Goal: Task Accomplishment & Management: Complete application form

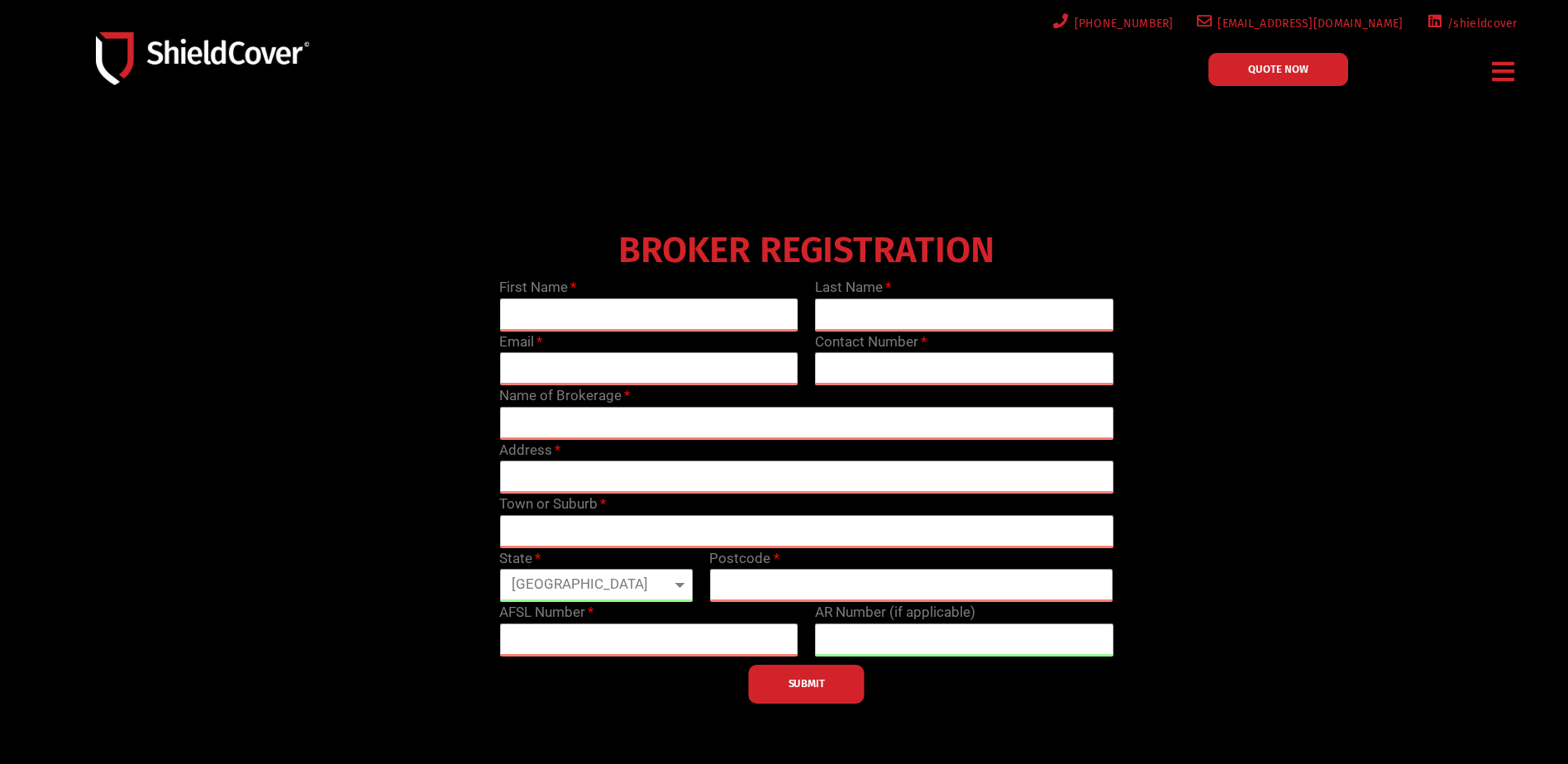
click at [556, 312] on input "text" at bounding box center [649, 316] width 299 height 33
type input "[PERSON_NAME]"
type input "McLachlan"
type input "[PERSON_NAME][EMAIL_ADDRESS][PERSON_NAME][DOMAIN_NAME]"
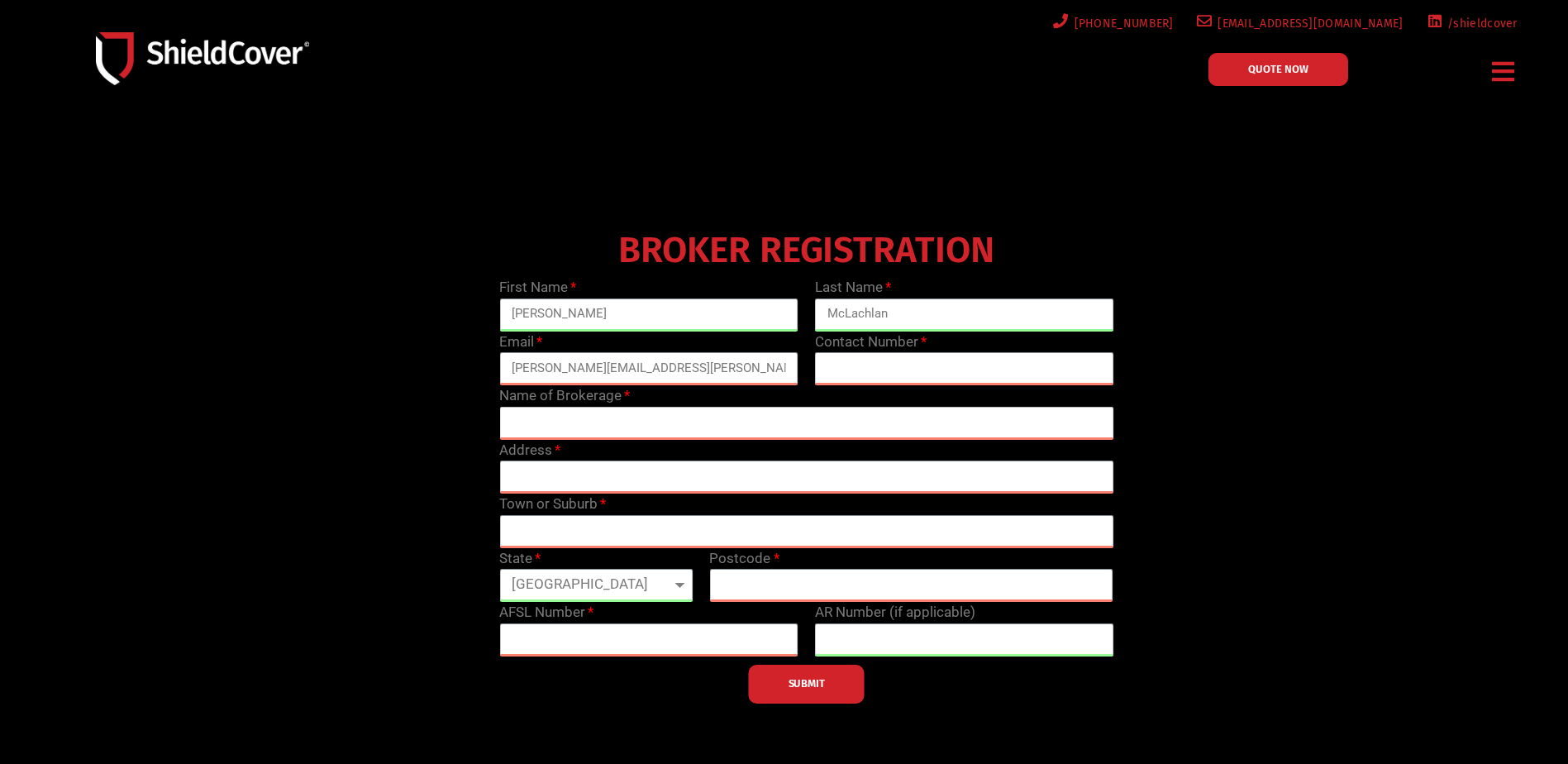
click at [539, 424] on input "text" at bounding box center [806, 423] width 614 height 33
type input "PSC Insurance"
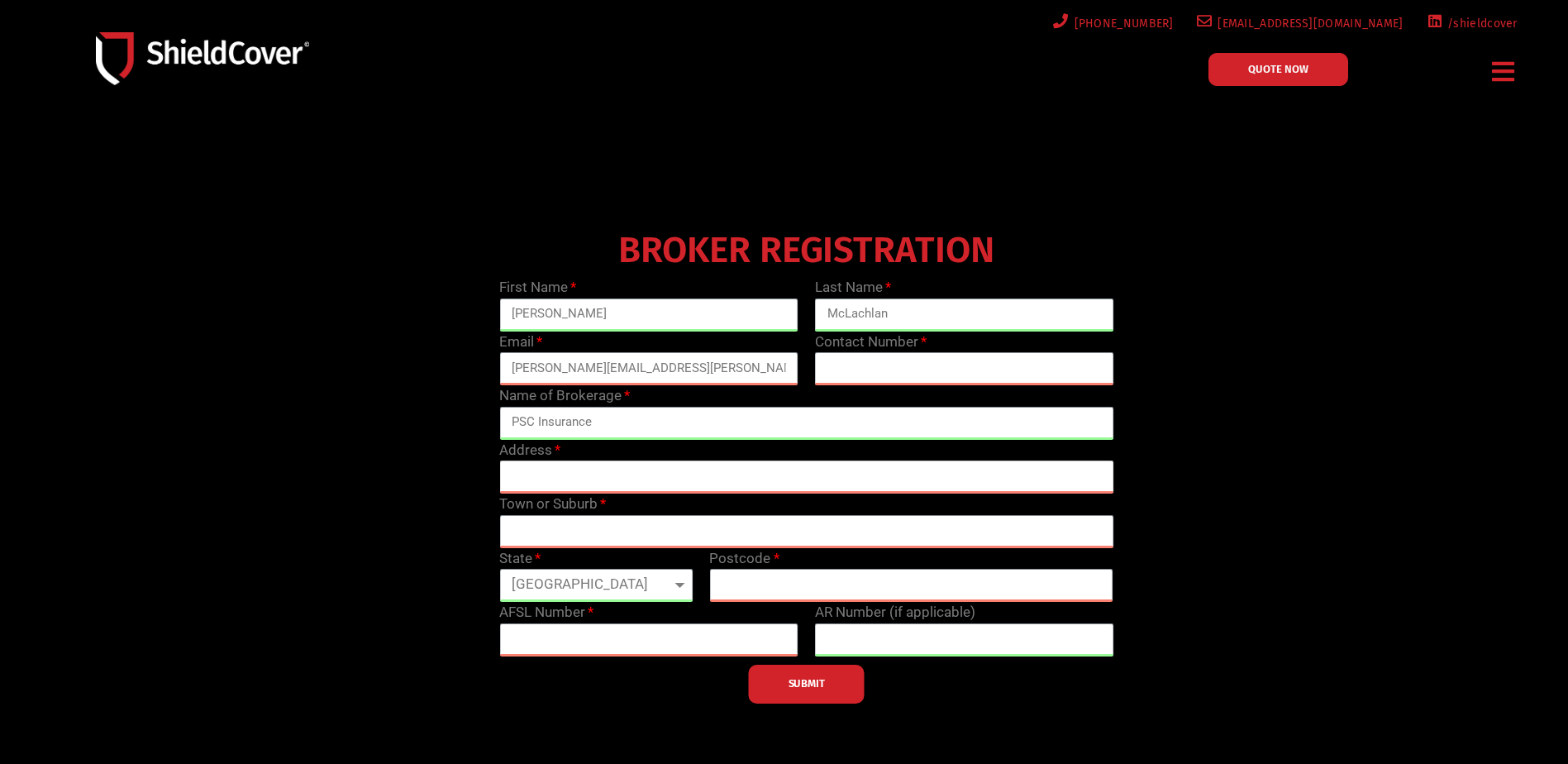
click at [550, 467] on input "text" at bounding box center [806, 478] width 614 height 33
type input "[STREET_ADDRESS]"
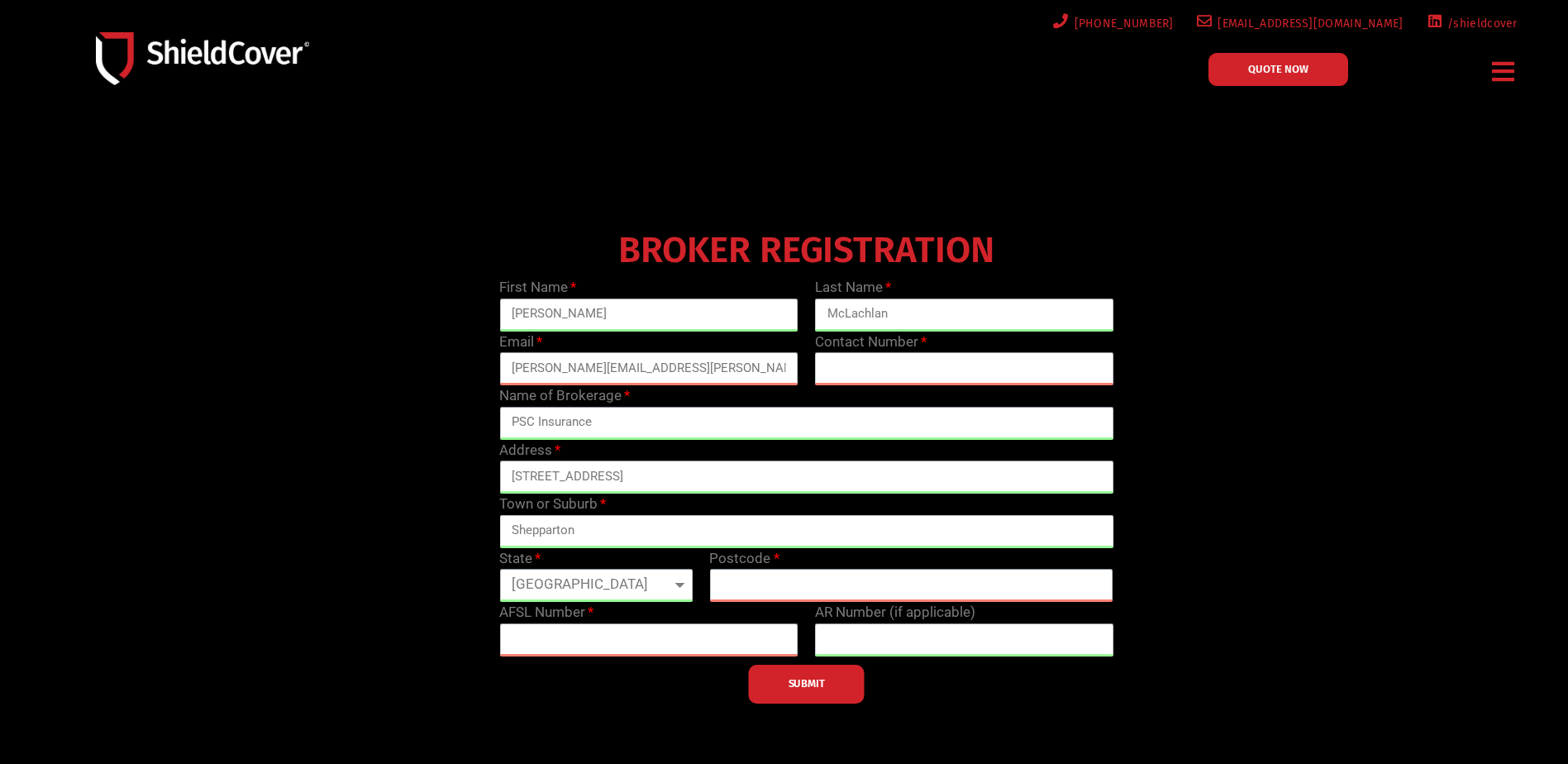
type input "Shepparton"
select select "VIC"
type input "3630"
click at [865, 370] on input "text" at bounding box center [964, 369] width 299 height 33
type input "0358202780"
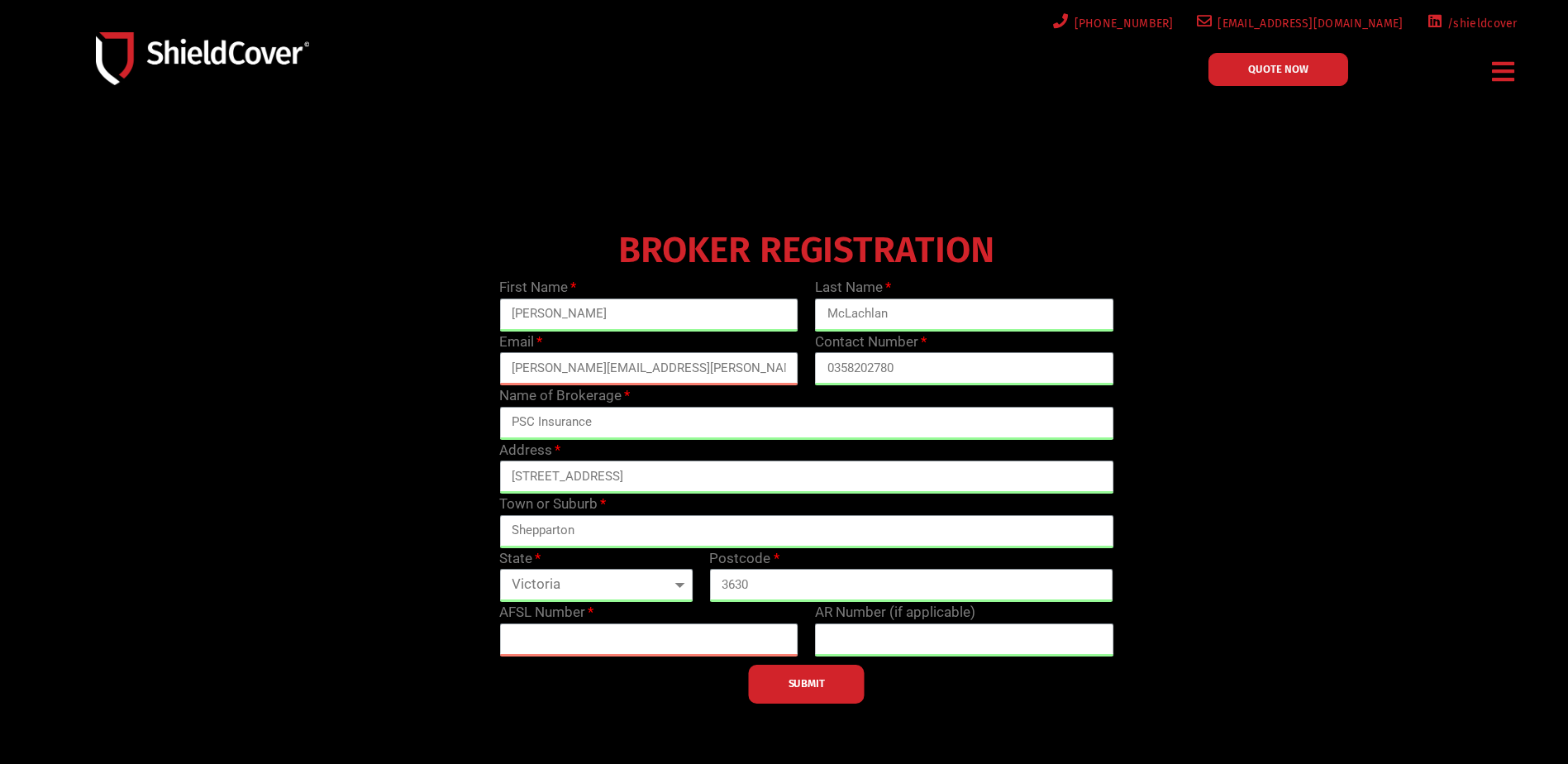
click at [1335, 362] on div "BROKER REGISTRATION First Name [PERSON_NAME] Last Name [PERSON_NAME] Email [PER…" at bounding box center [806, 464] width 1261 height 480
click at [686, 707] on div at bounding box center [806, 463] width 1278 height 496
click at [639, 644] on input "text" at bounding box center [649, 640] width 299 height 33
click at [534, 646] on input "text" at bounding box center [649, 640] width 299 height 33
type input "305491"
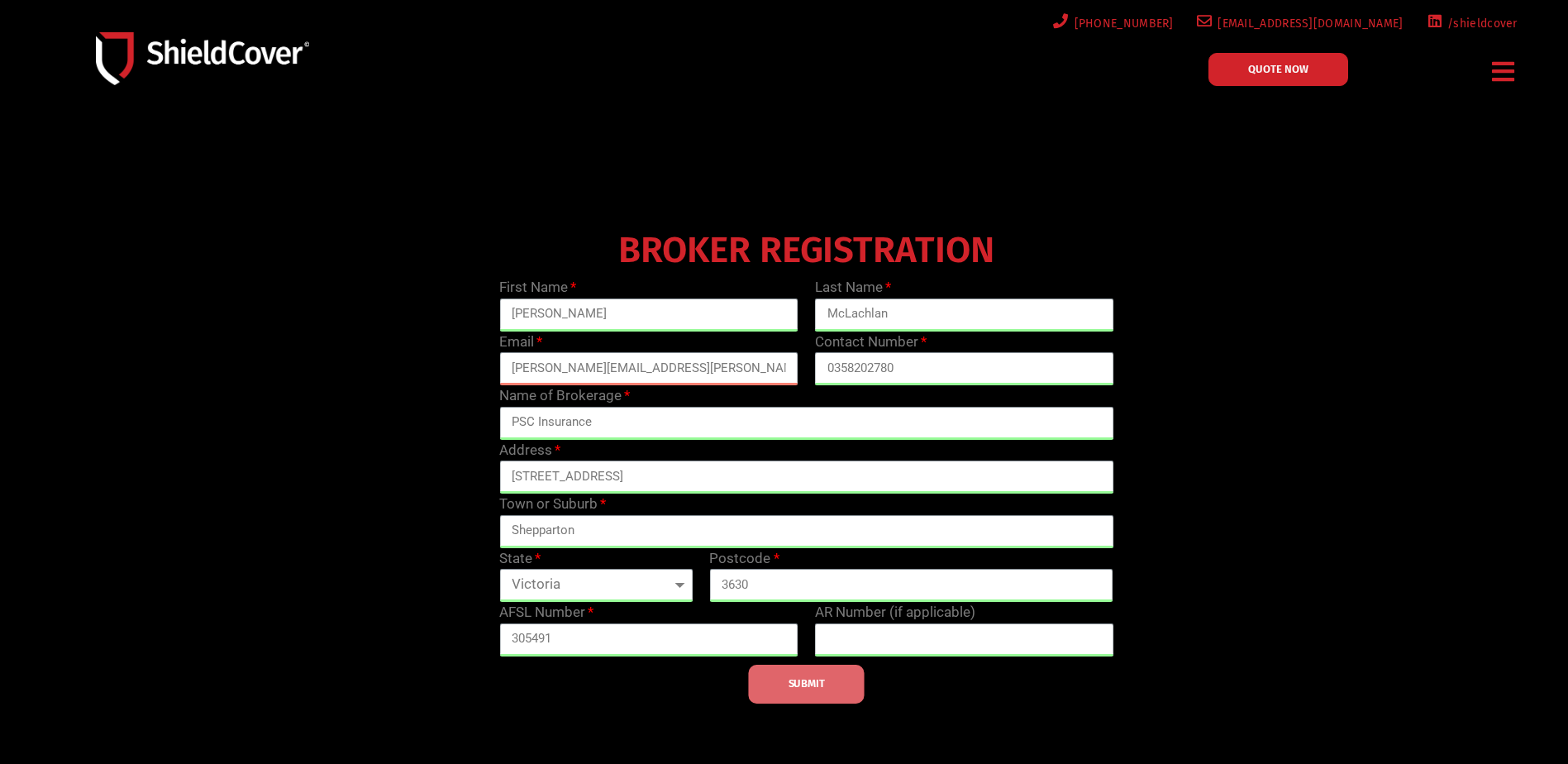
click at [794, 696] on button "SUBMIT" at bounding box center [806, 684] width 115 height 39
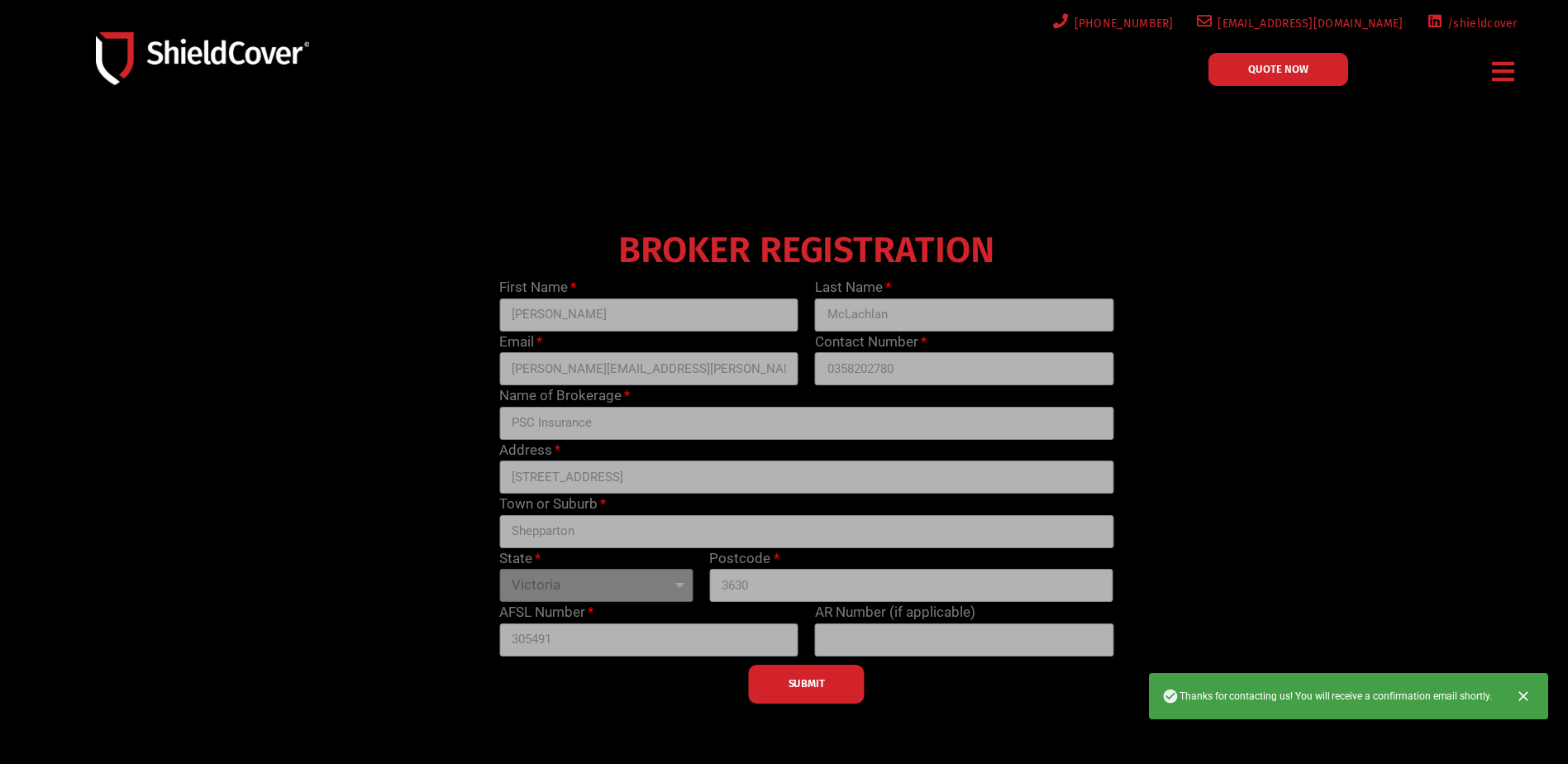
click at [1506, 73] on icon "Menu Toggle" at bounding box center [1503, 71] width 22 height 25
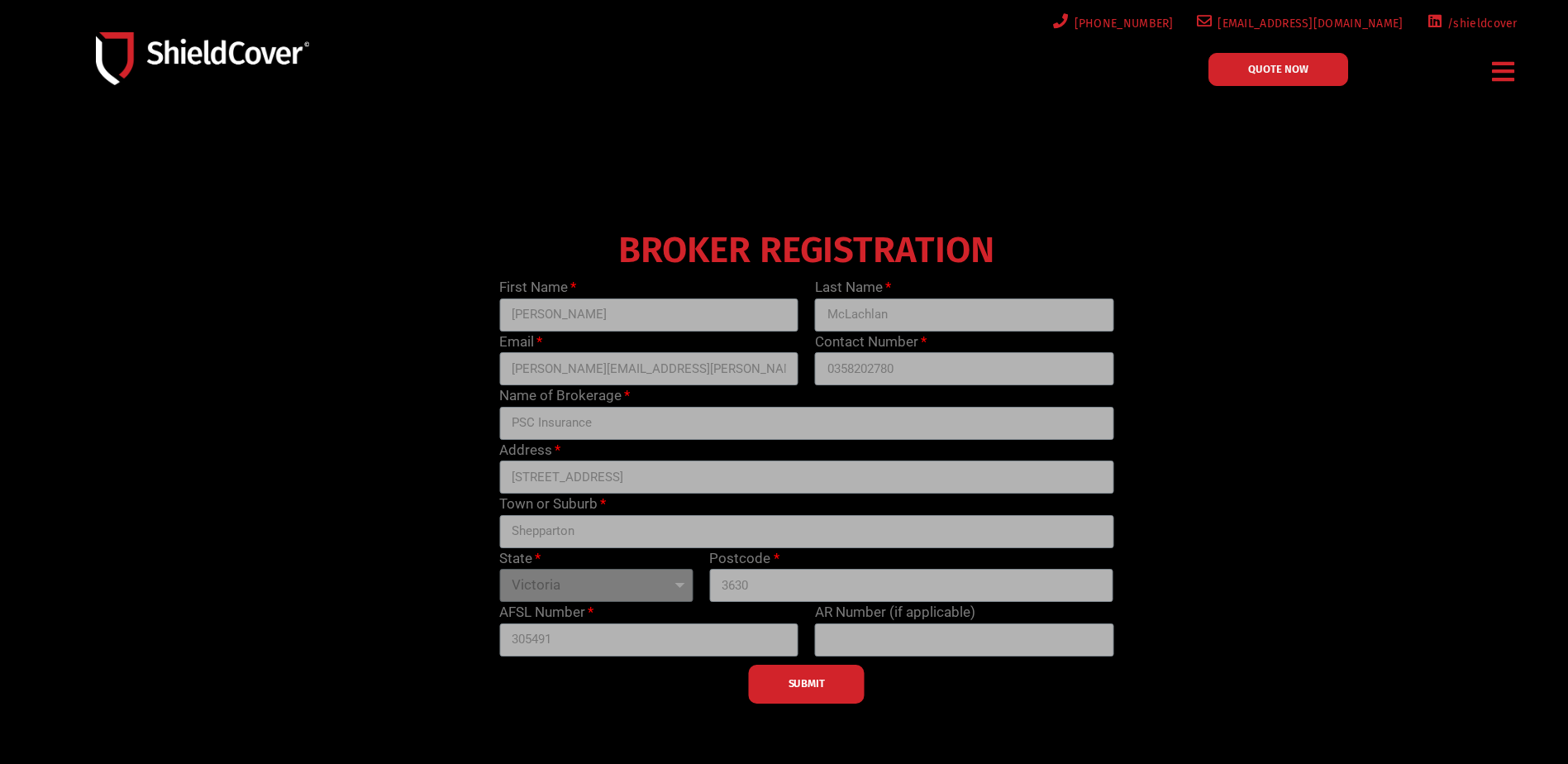
click at [1506, 73] on icon "Menu Toggle" at bounding box center [1503, 71] width 22 height 25
click at [436, 490] on div "BROKER REGISTRATION First Name [PERSON_NAME] Last Name [PERSON_NAME] Email [PER…" at bounding box center [806, 464] width 1261 height 480
click at [634, 182] on div at bounding box center [784, 475] width 1568 height 713
click at [738, 83] on div at bounding box center [646, 58] width 230 height 81
click at [1282, 65] on span "QUOTE NOW" at bounding box center [1279, 69] width 60 height 11
